Goal: Find specific fact: Find contact information

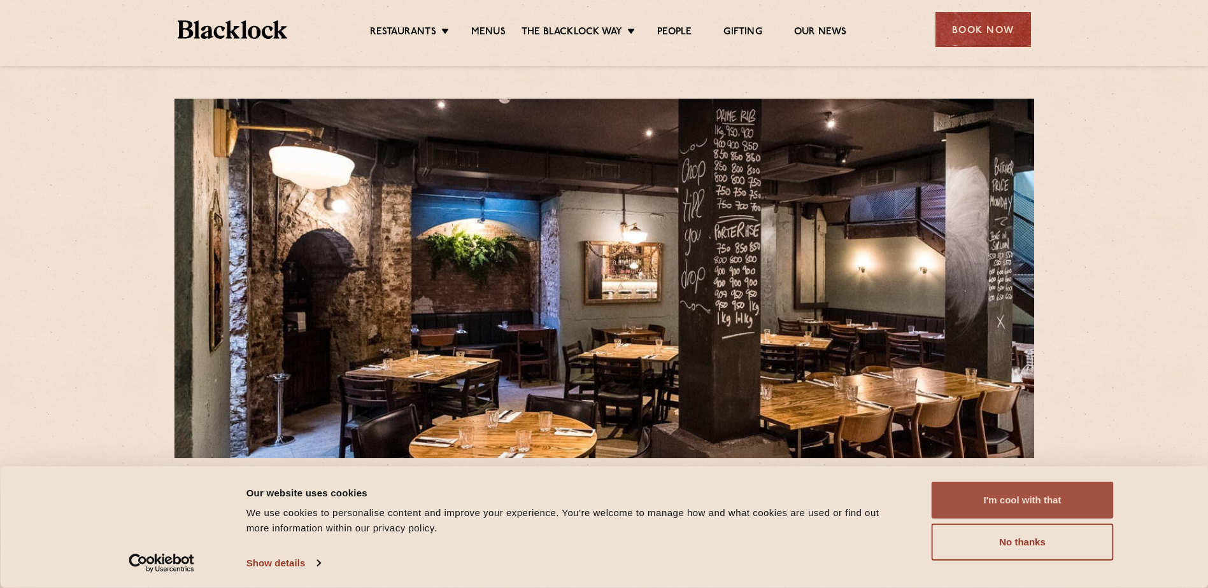
click at [1045, 496] on button "I'm cool with that" at bounding box center [1022, 500] width 182 height 37
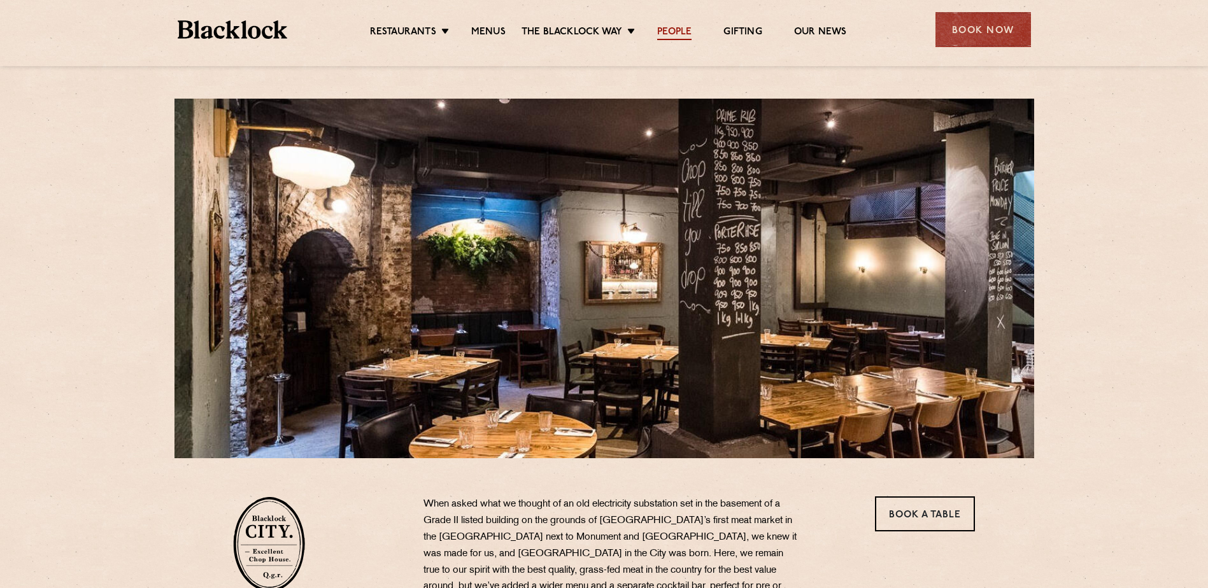
click at [688, 31] on link "People" at bounding box center [674, 33] width 34 height 14
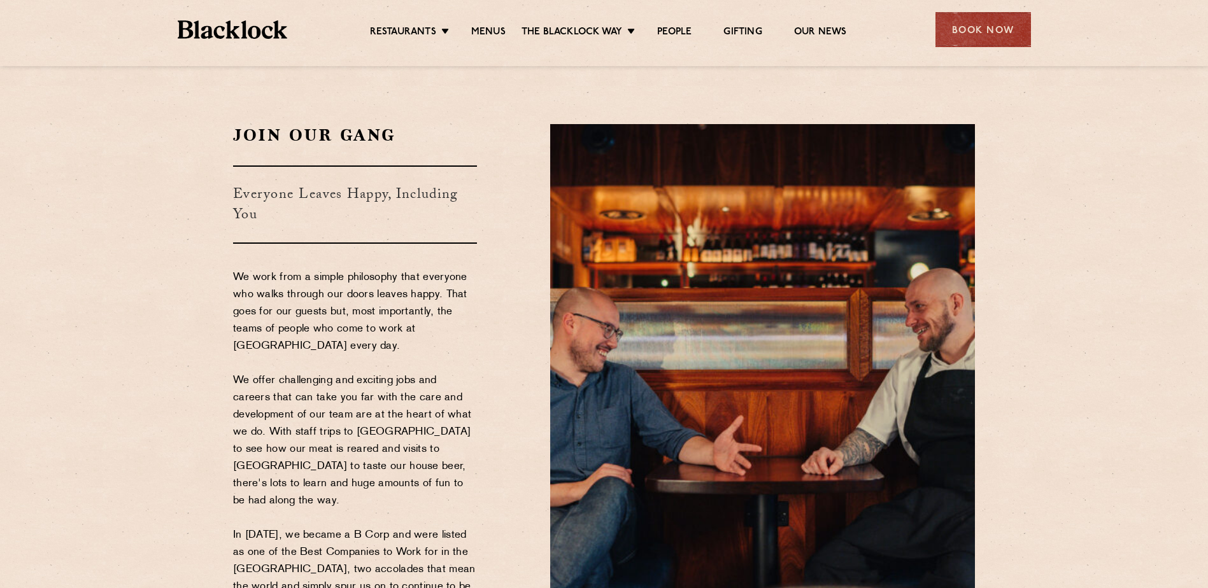
click at [255, 34] on img at bounding box center [233, 29] width 110 height 18
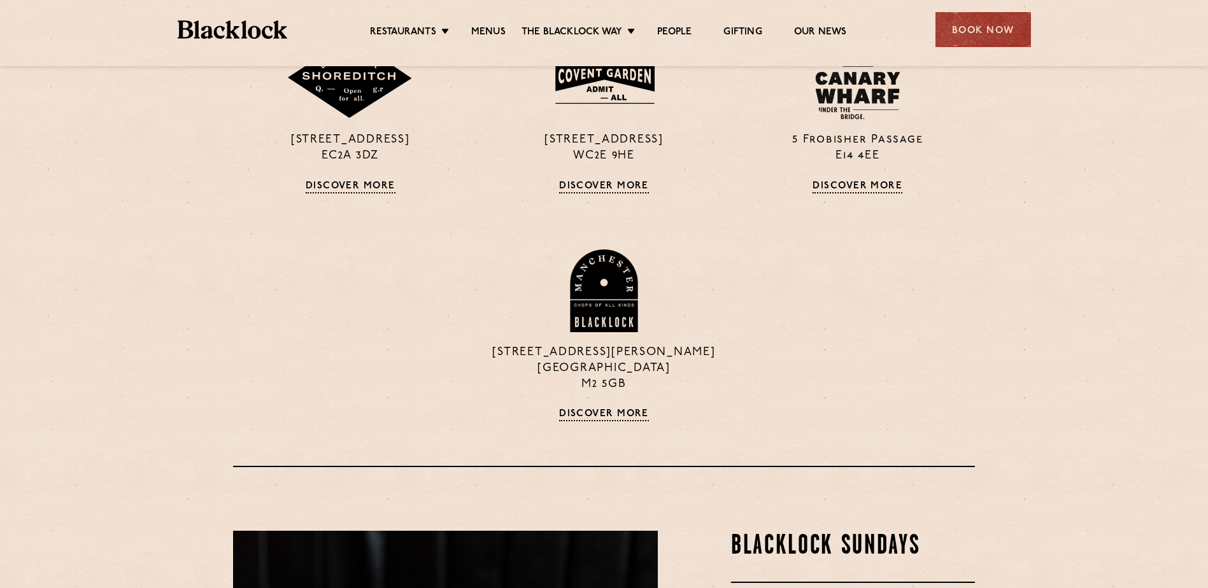
scroll to position [1209, 0]
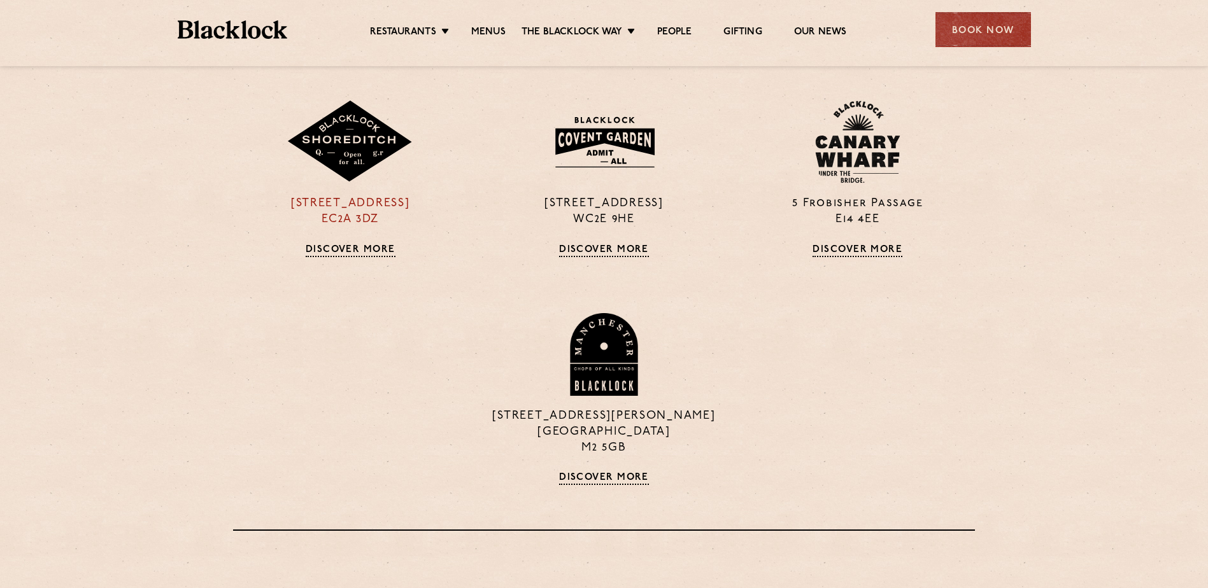
click at [341, 143] on img at bounding box center [349, 142] width 127 height 83
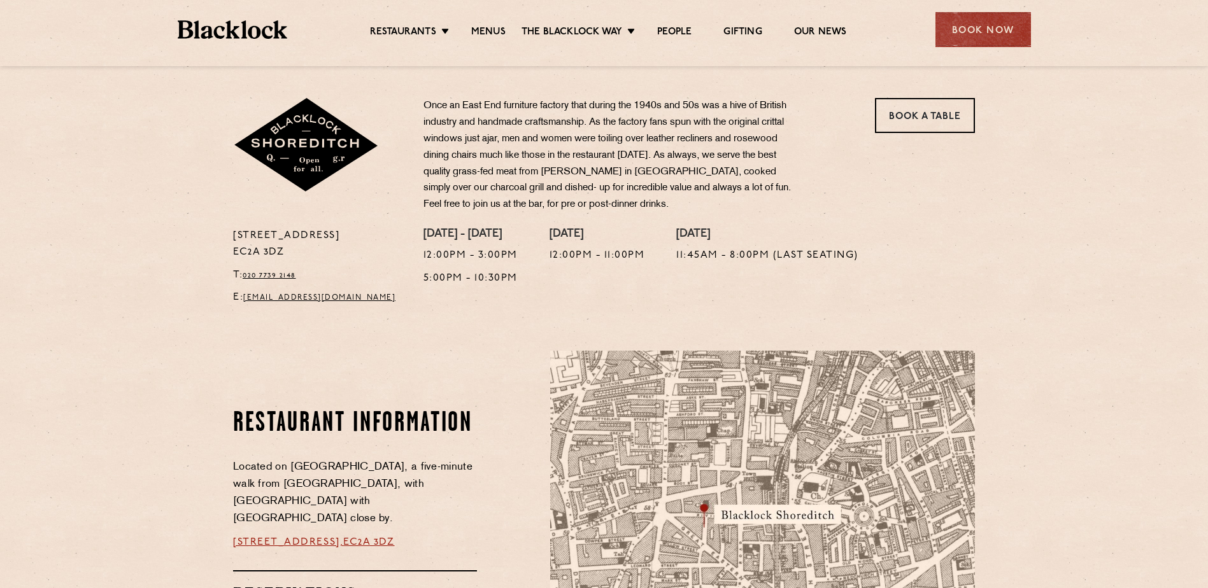
scroll to position [255, 0]
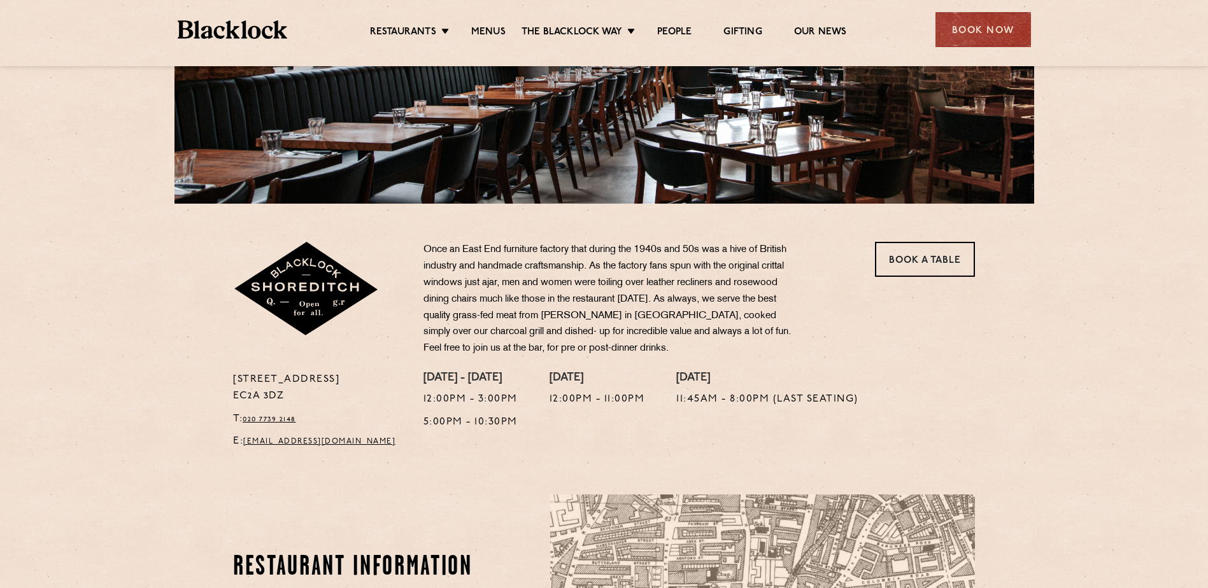
drag, startPoint x: 313, startPoint y: 395, endPoint x: 232, endPoint y: 399, distance: 80.9
click at [232, 399] on div "28-30 Rivington Street EC2A 3DZ T: 020 7739 2148 E: shoreditch@theblacklock.com" at bounding box center [318, 414] width 190 height 85
drag, startPoint x: 232, startPoint y: 399, endPoint x: 256, endPoint y: 397, distance: 24.3
copy p "EC2A 3DZ"
